Goal: Transaction & Acquisition: Book appointment/travel/reservation

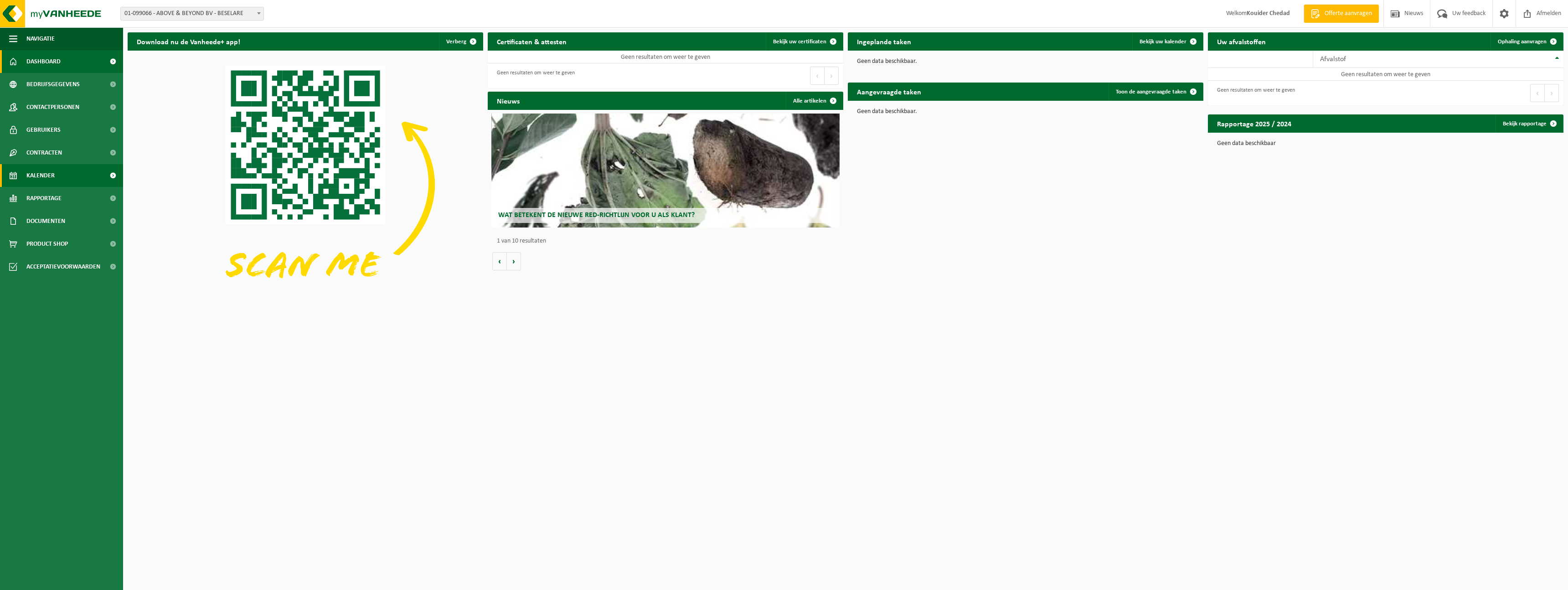
click at [36, 176] on span "Kalender" at bounding box center [40, 175] width 28 height 23
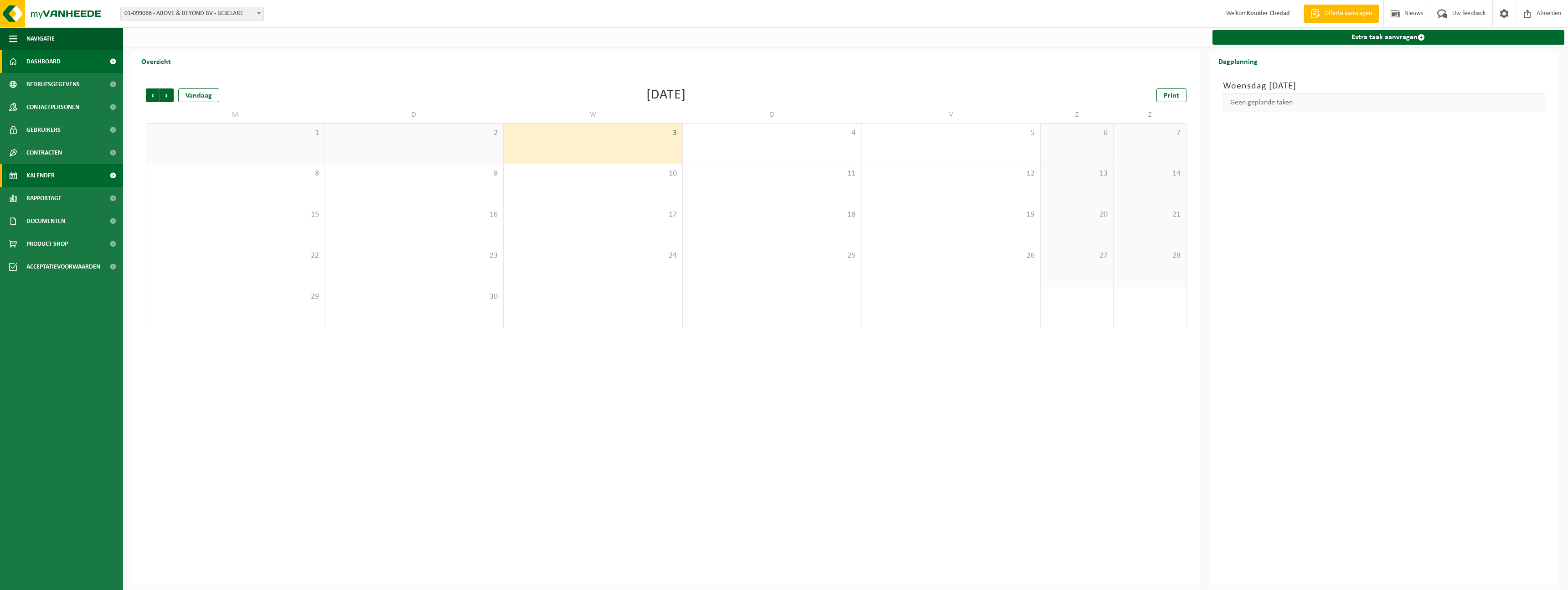
click at [42, 60] on span "Dashboard" at bounding box center [44, 61] width 34 height 23
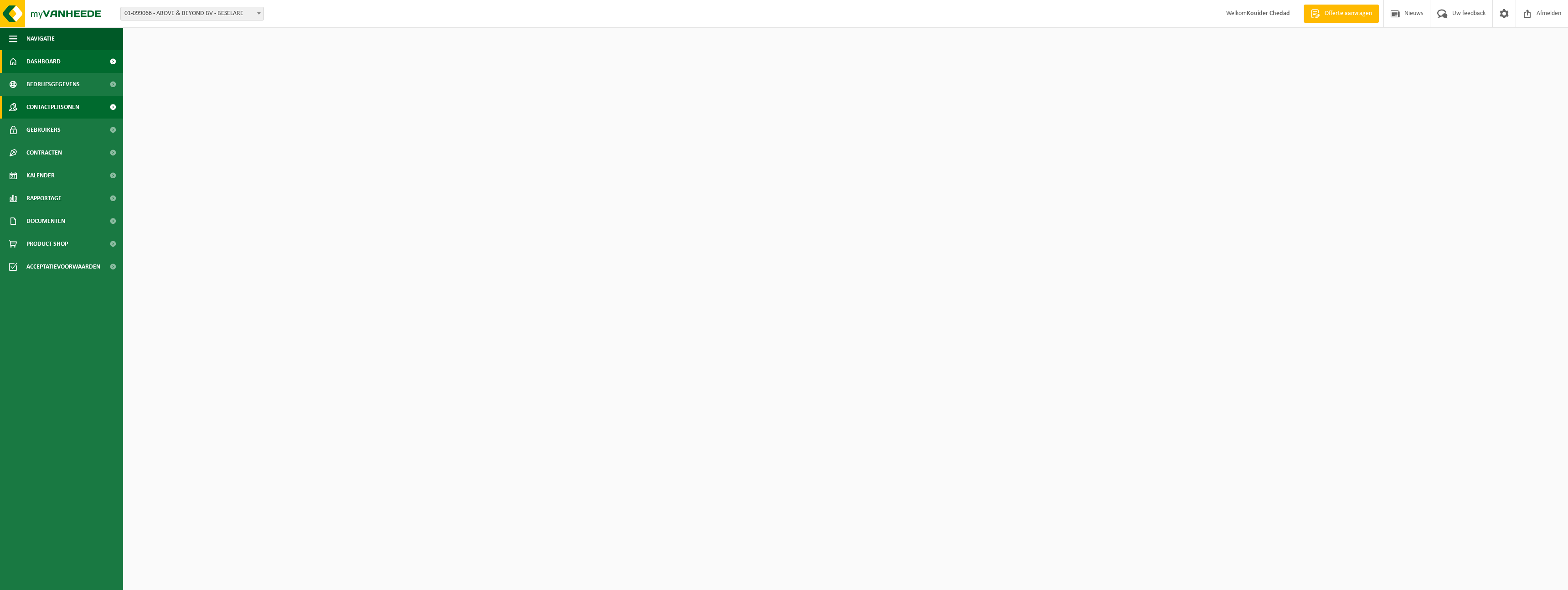
click at [39, 106] on span "Contactpersonen" at bounding box center [53, 107] width 53 height 23
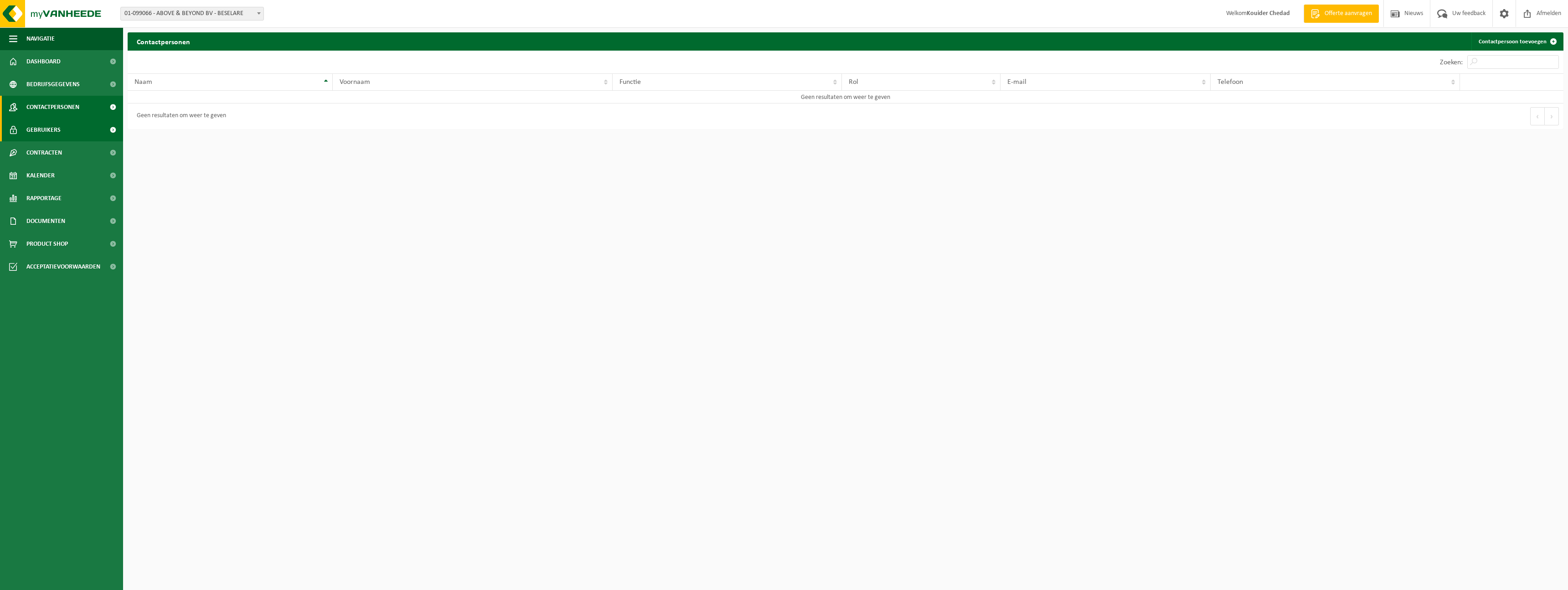
click at [39, 129] on span "Gebruikers" at bounding box center [44, 130] width 34 height 23
click at [185, 15] on span "01-099066 - ABOVE & BEYOND BV - BESELARE" at bounding box center [192, 13] width 142 height 13
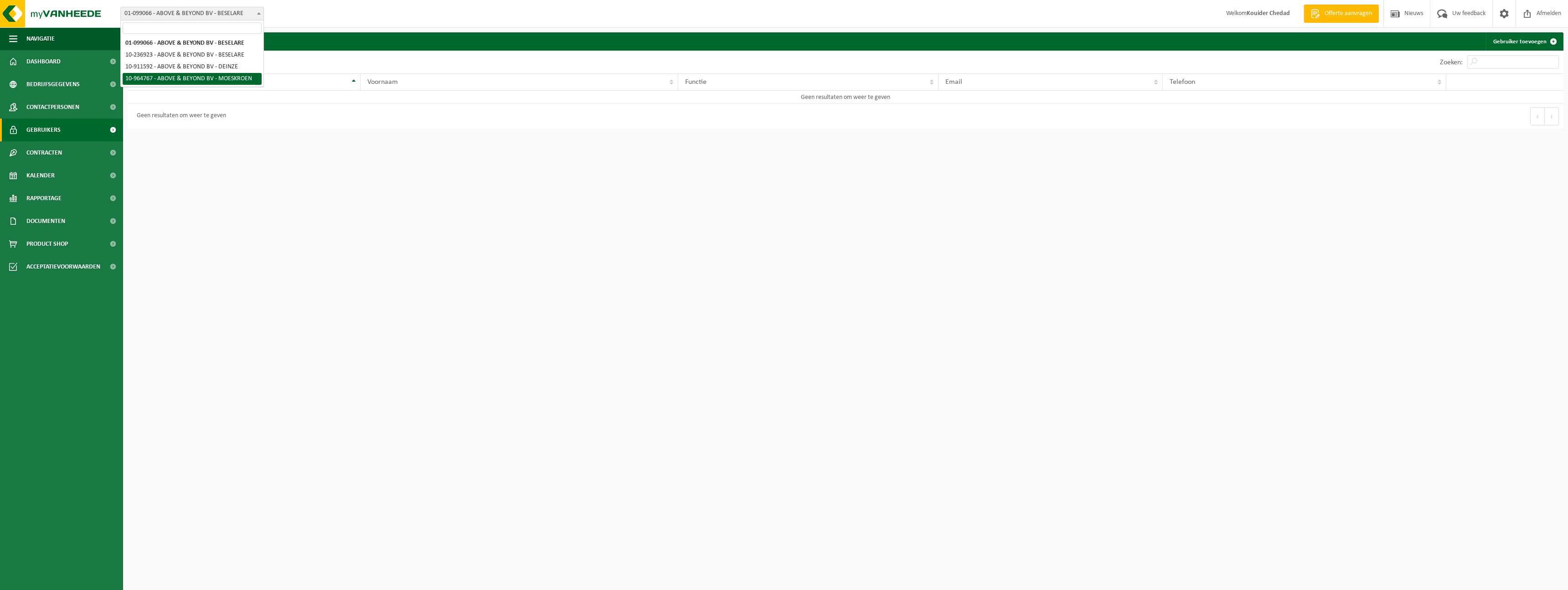
select select "151929"
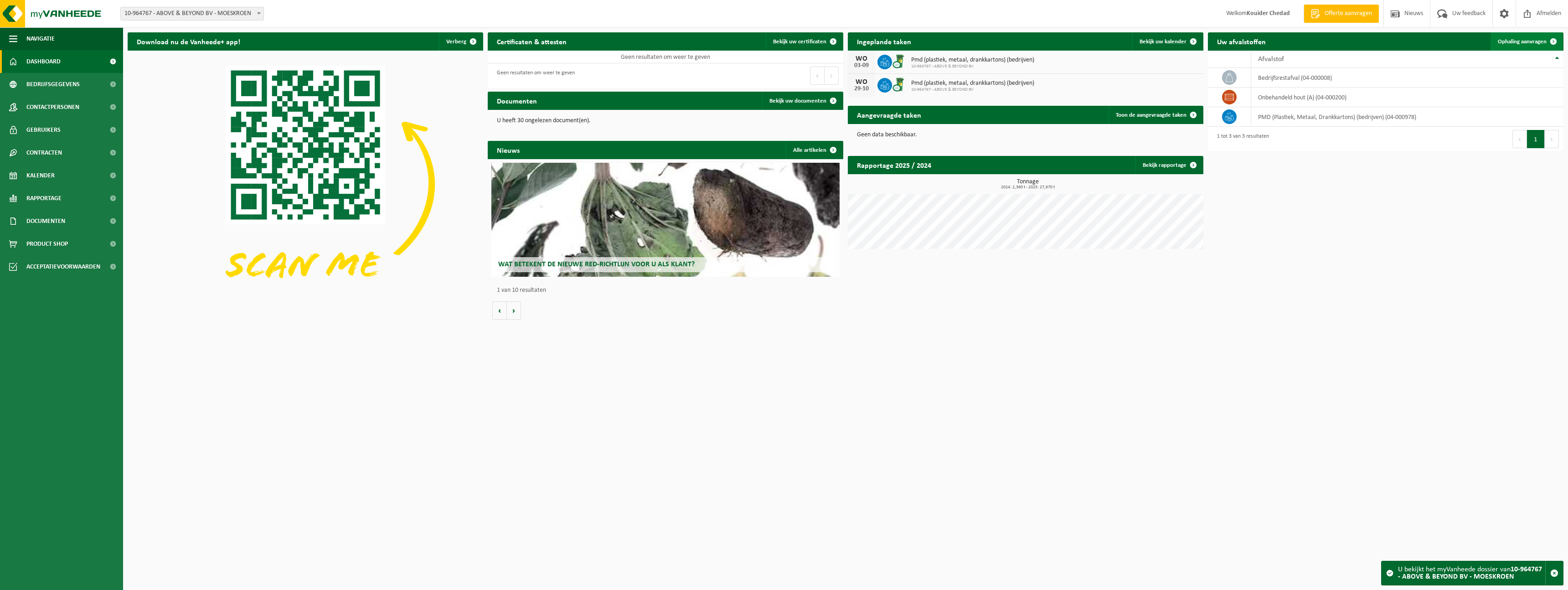
click at [1524, 42] on span "Ophaling aanvragen" at bounding box center [1523, 41] width 49 height 6
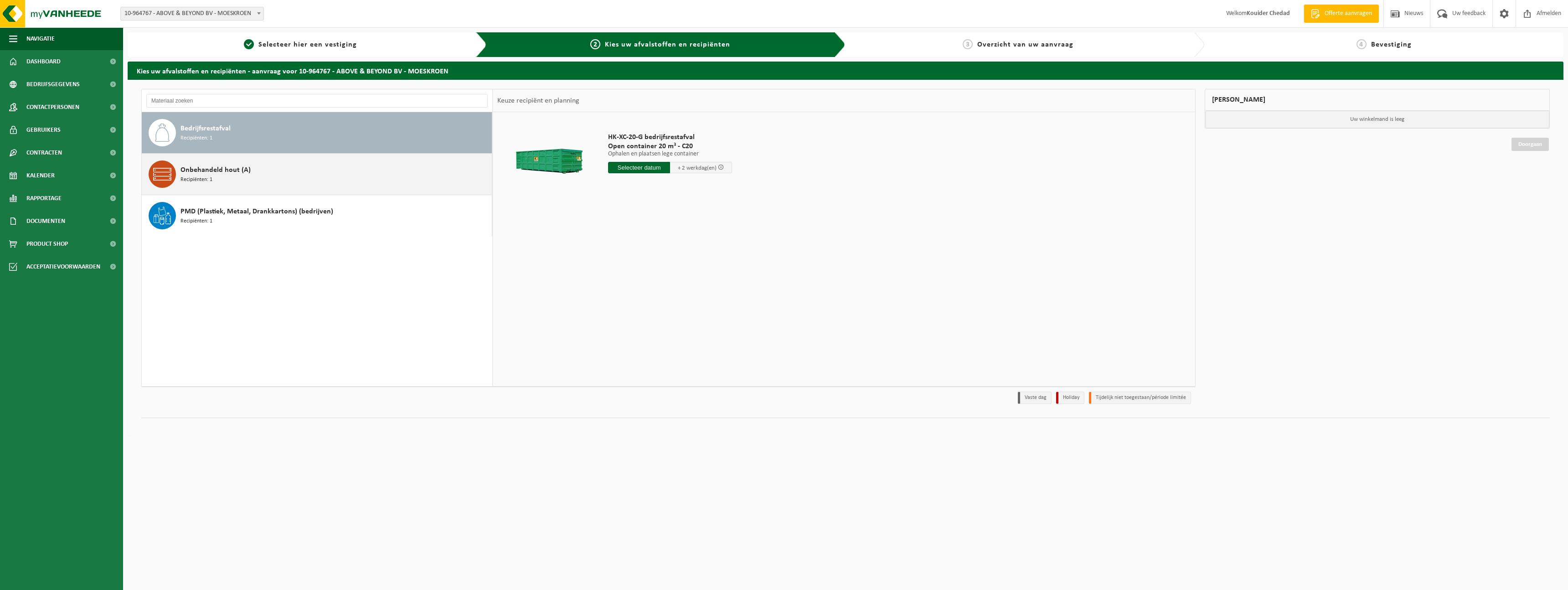
click at [209, 172] on span "Onbehandeld hout (A)" at bounding box center [215, 170] width 70 height 11
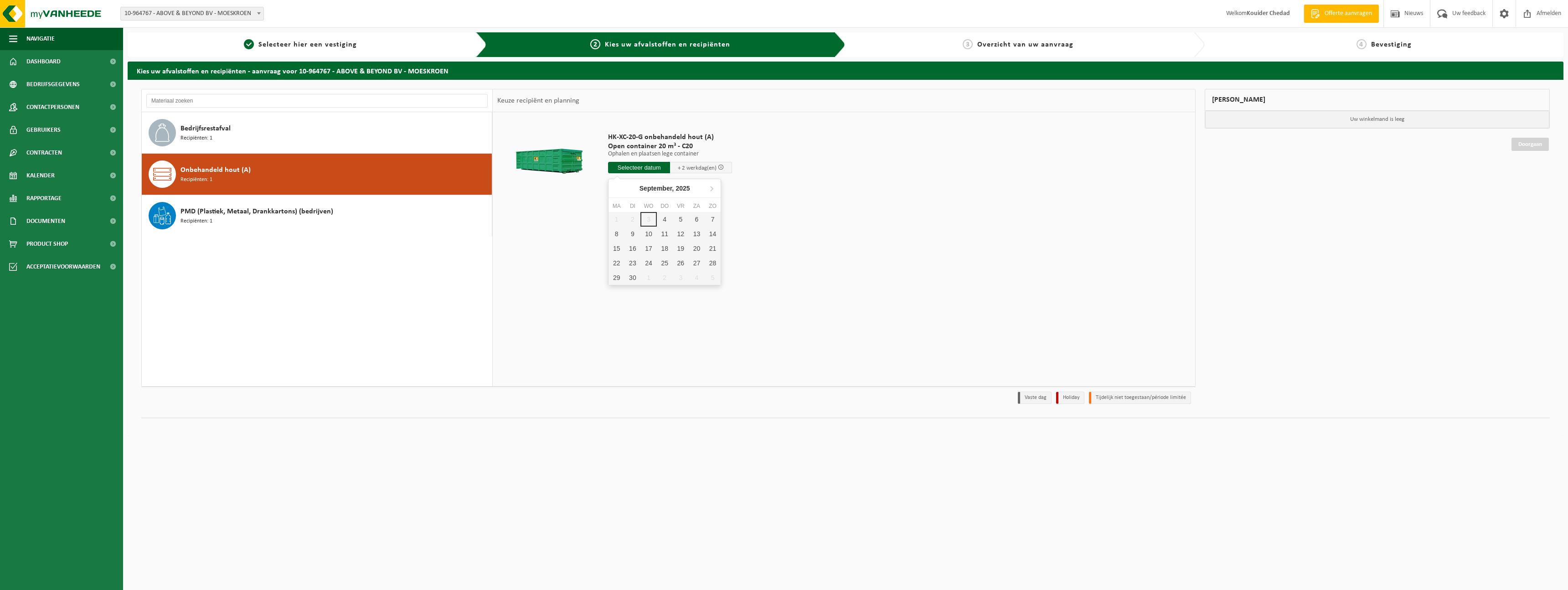
click at [644, 170] on input "text" at bounding box center [639, 167] width 62 height 11
click at [664, 222] on div "4" at bounding box center [664, 219] width 16 height 15
type input "Van 2025-09-04"
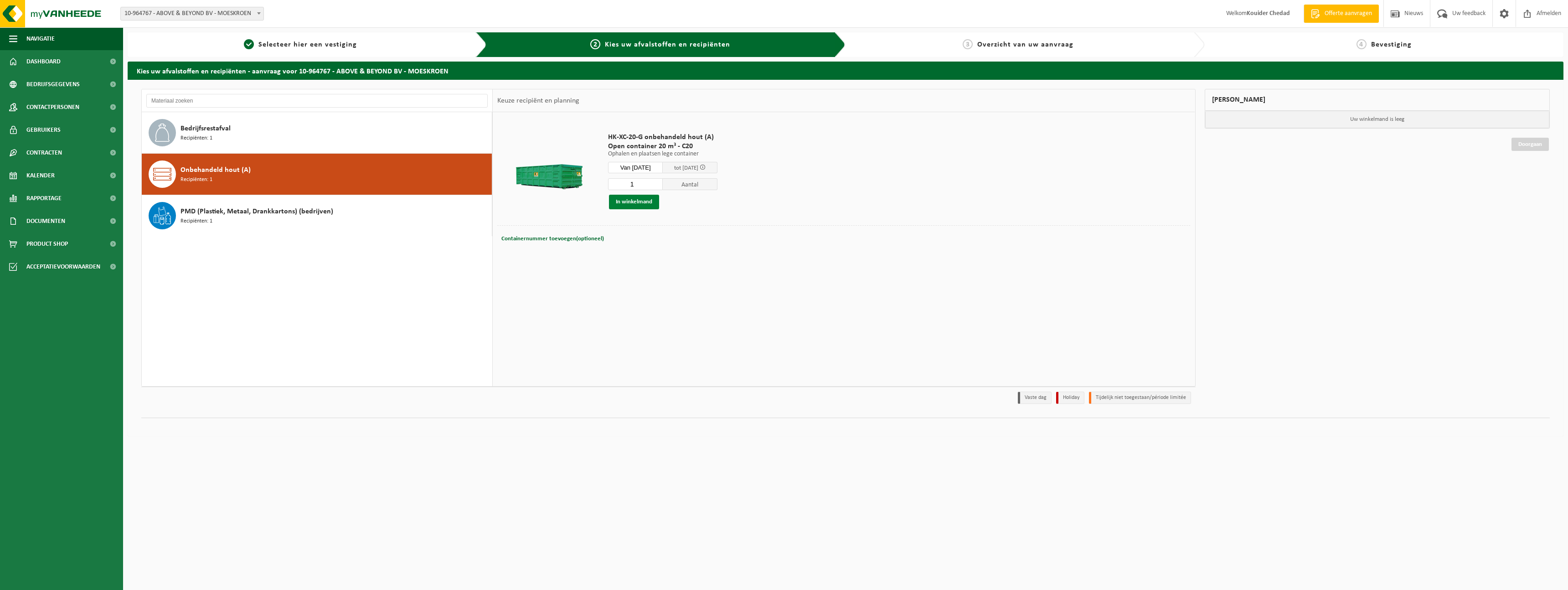
click at [639, 204] on button "In winkelmand" at bounding box center [634, 202] width 50 height 15
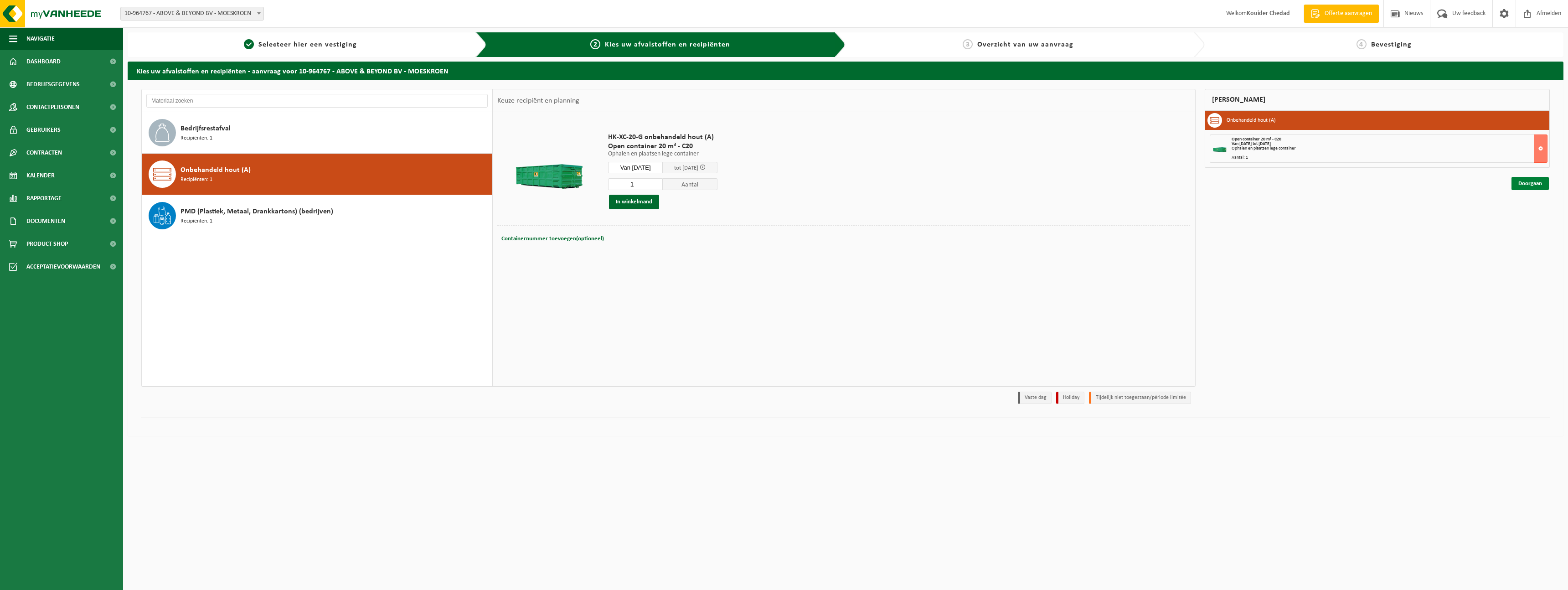
click at [1541, 186] on link "Doorgaan" at bounding box center [1531, 183] width 38 height 13
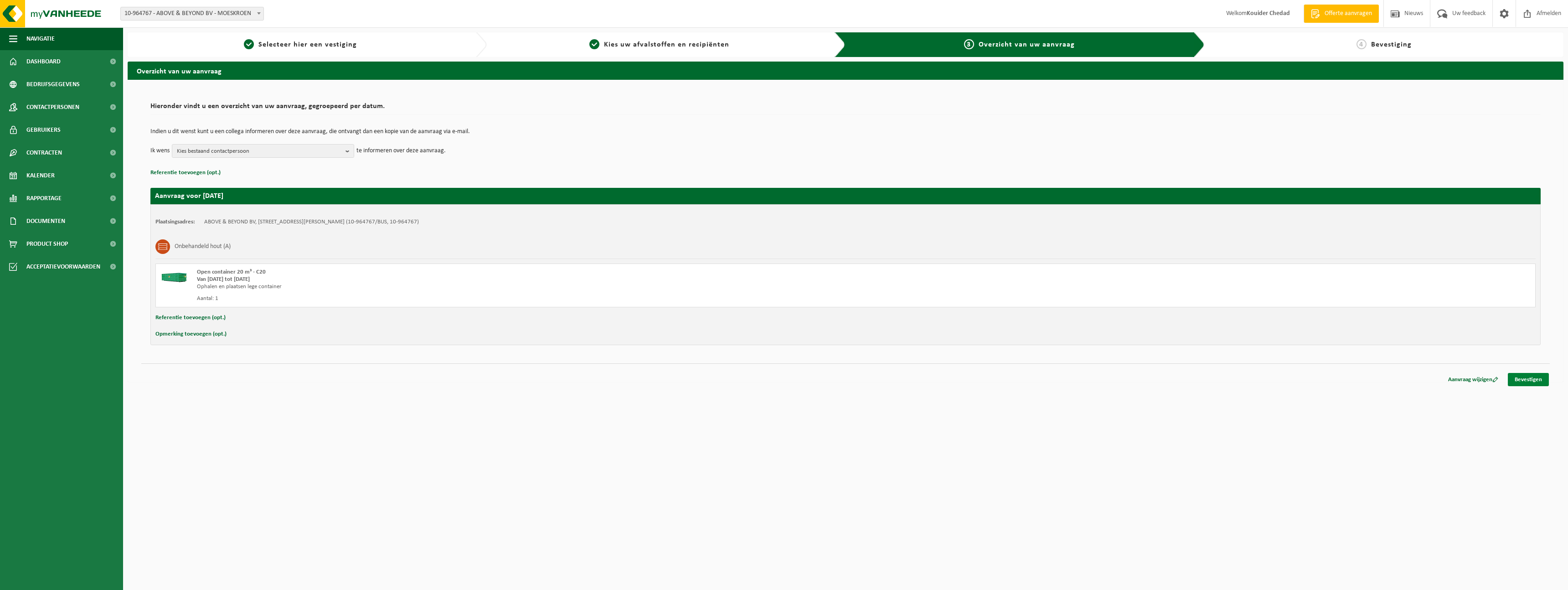
click at [1535, 381] on link "Bevestigen" at bounding box center [1529, 380] width 41 height 13
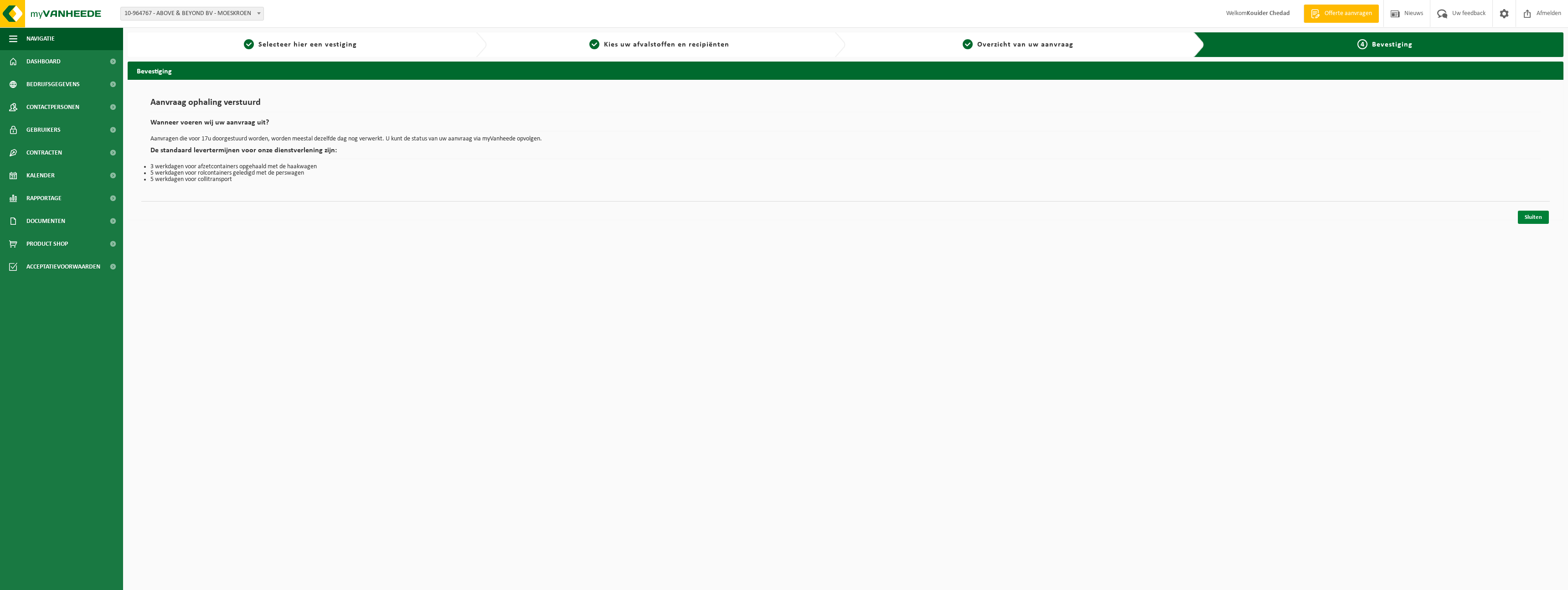
click at [1538, 218] on link "Sluiten" at bounding box center [1534, 216] width 31 height 13
